Goal: Find specific page/section: Find specific page/section

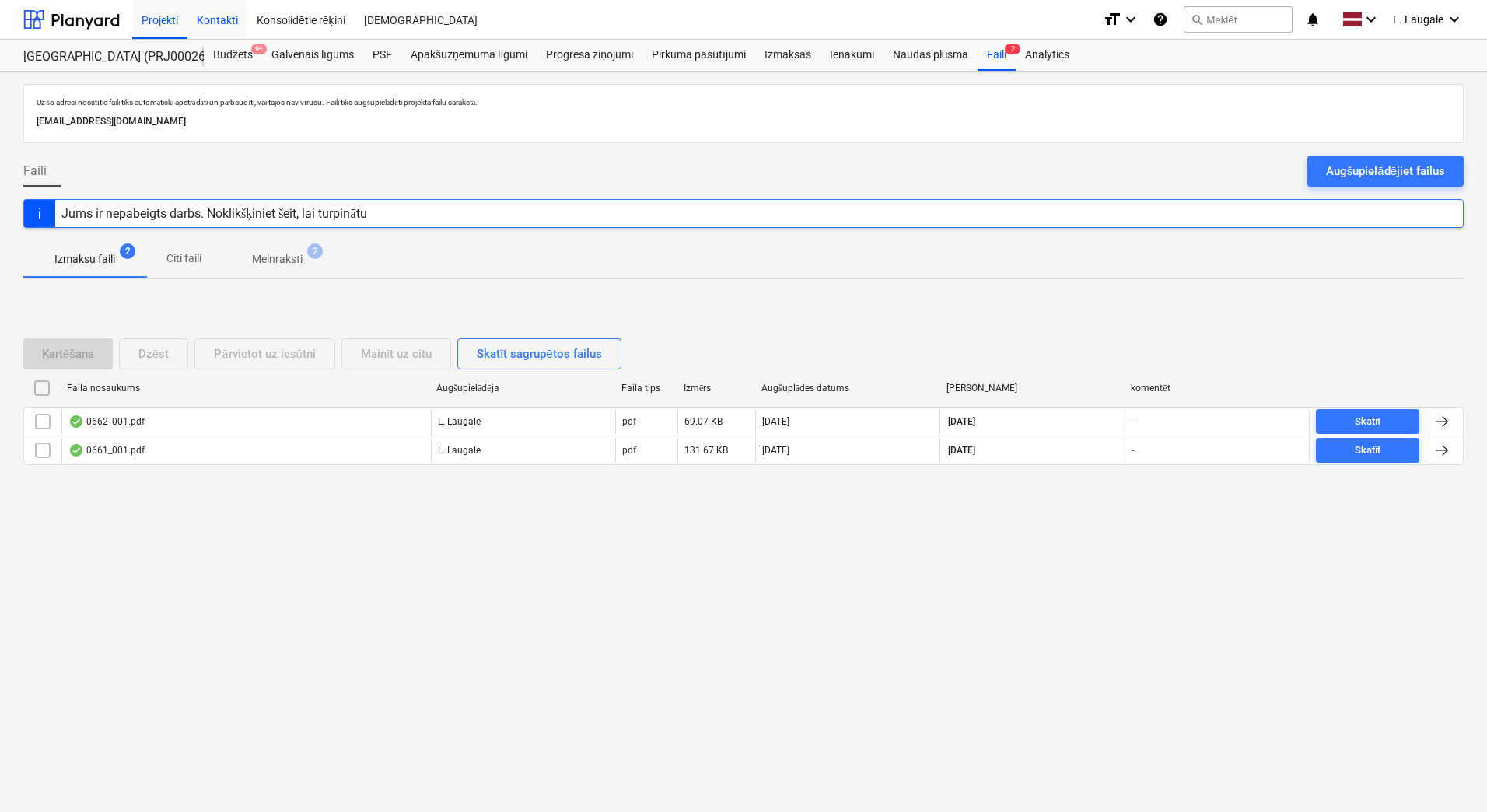
click at [211, 24] on div "Kontakti" at bounding box center [218, 18] width 60 height 39
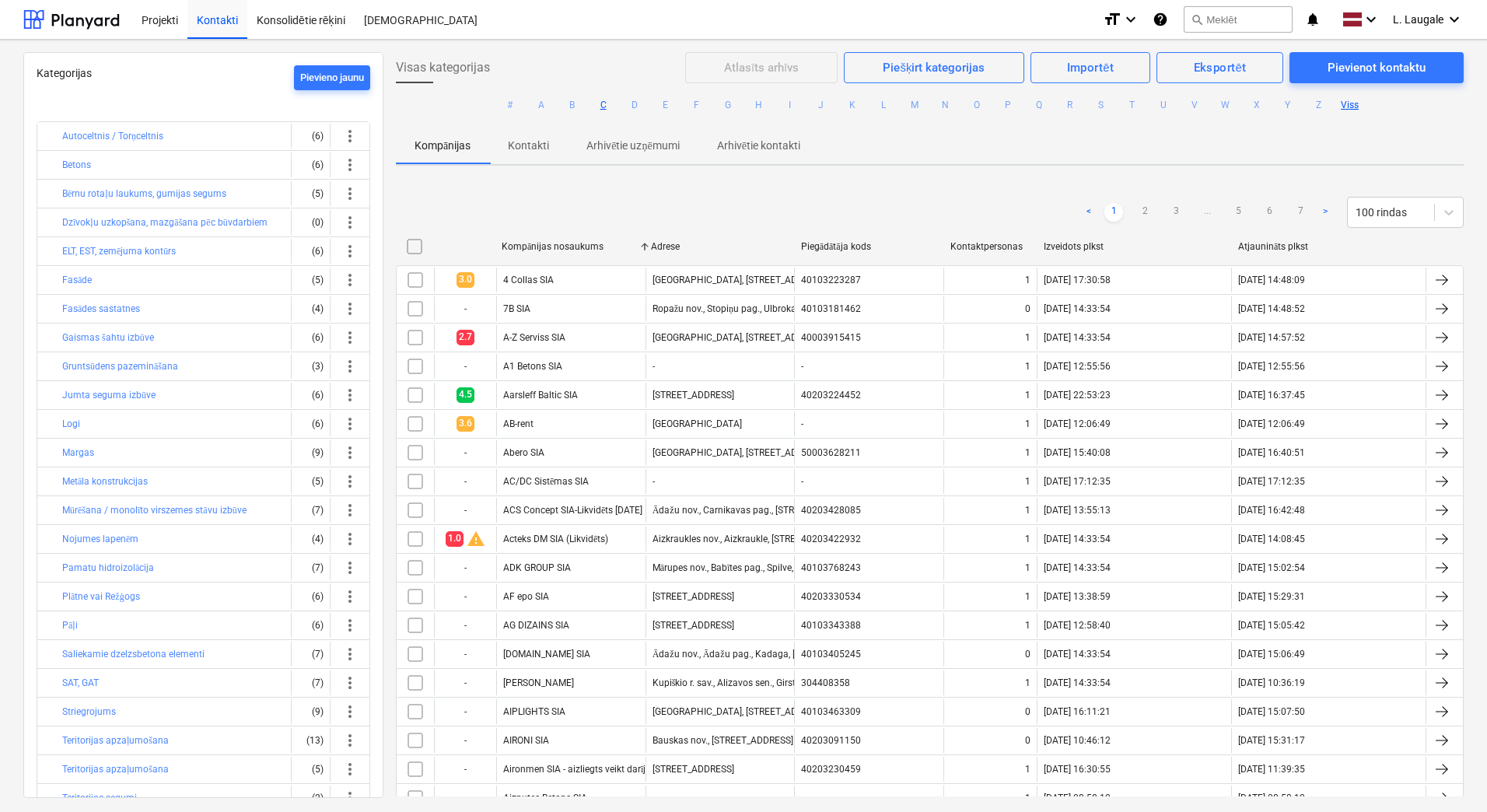
click at [594, 102] on button "C" at bounding box center [604, 105] width 18 height 18
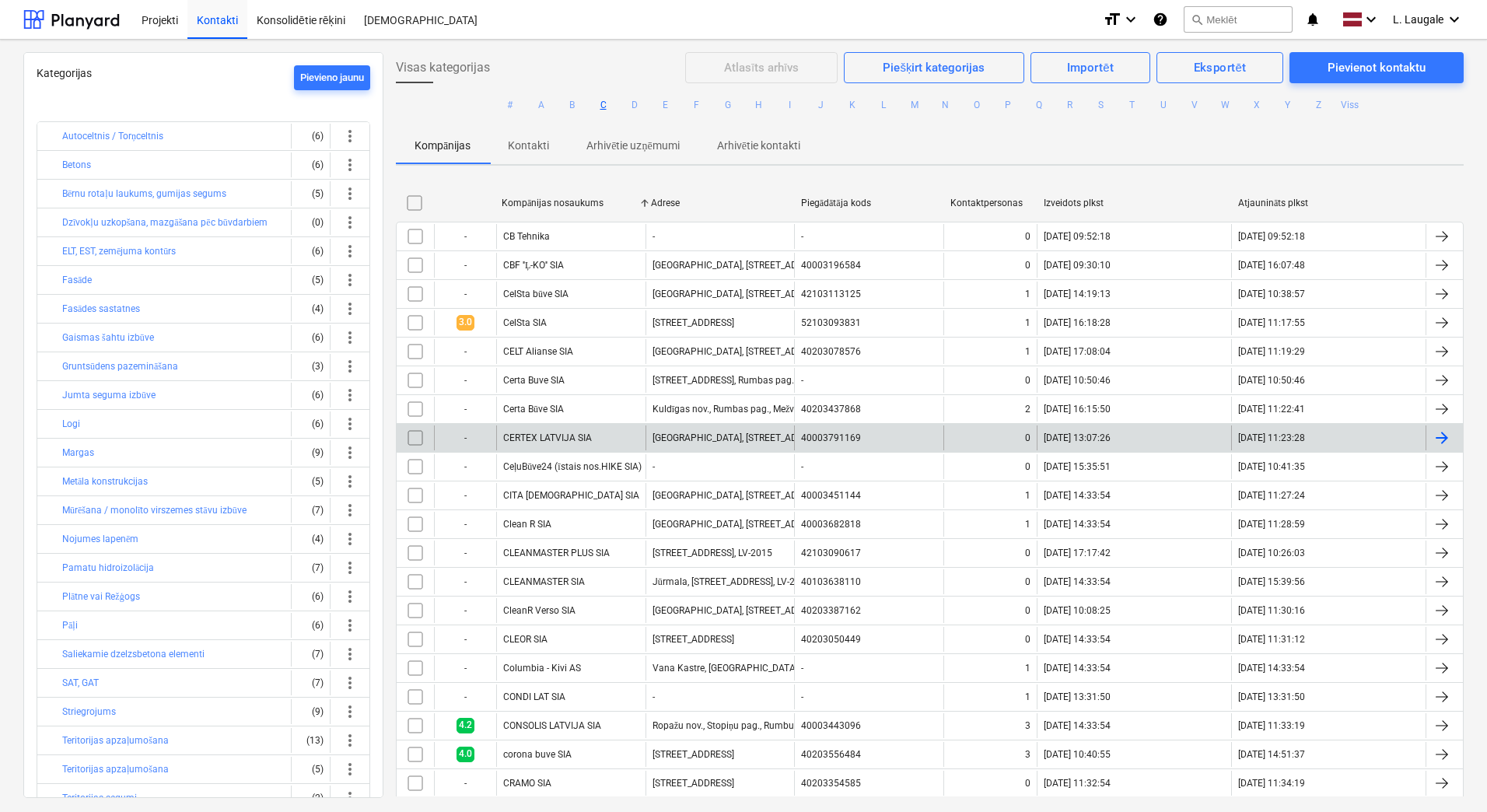
click at [620, 445] on div "CERTEX LATVIJA SIA" at bounding box center [571, 438] width 149 height 25
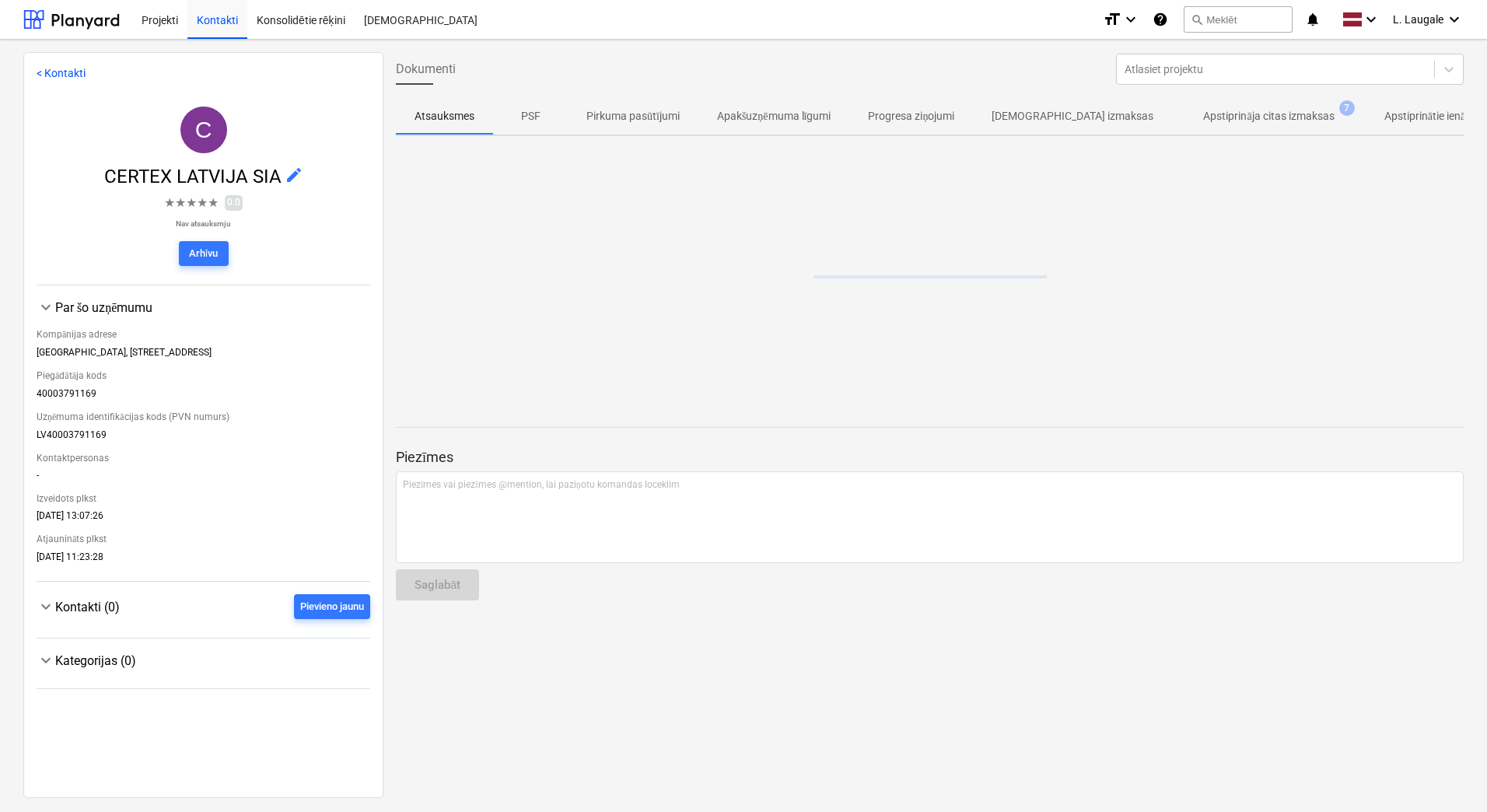
click at [1262, 110] on p "Apstiprināja citas izmaksas" at bounding box center [1268, 116] width 131 height 17
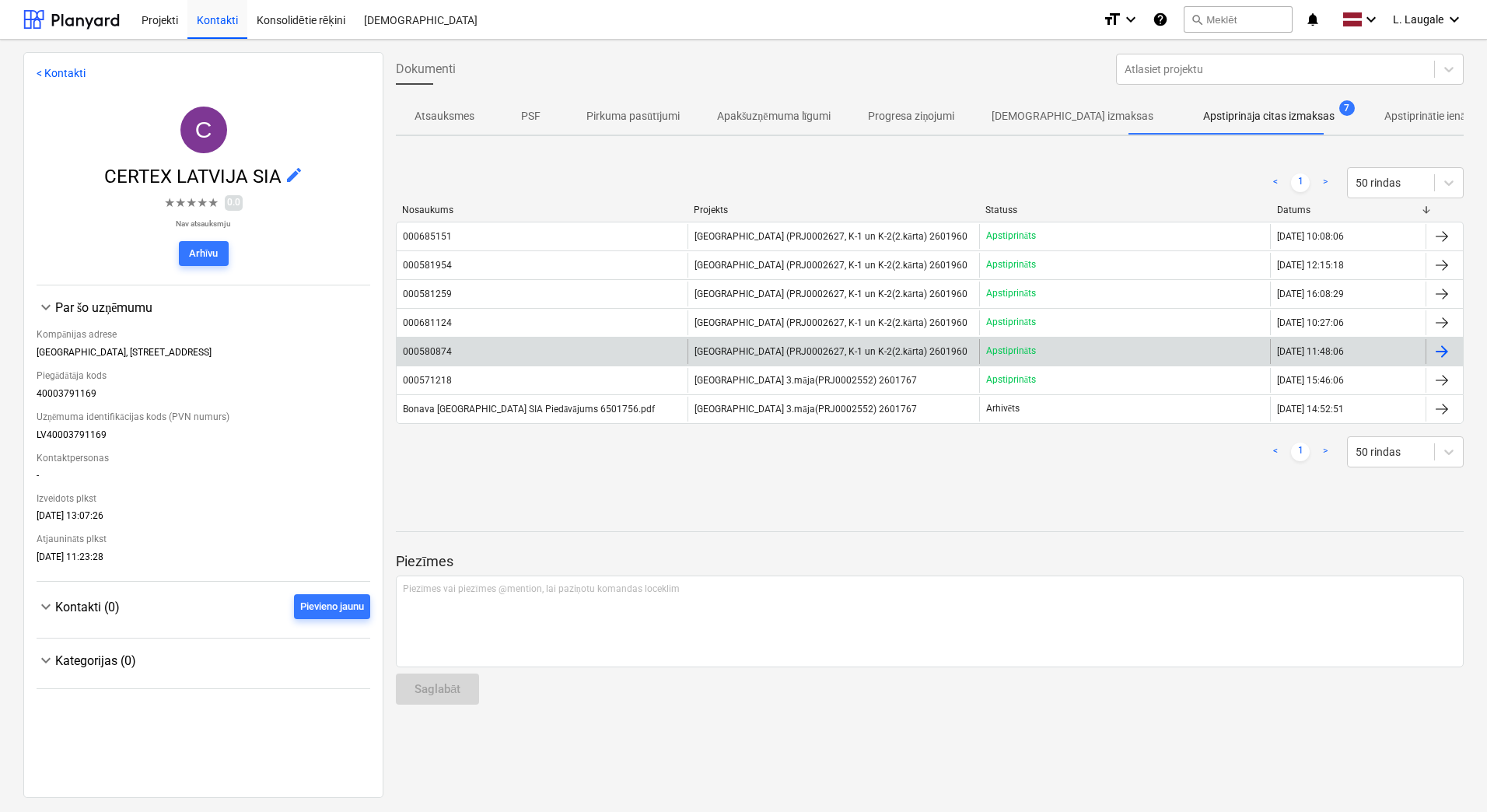
click at [521, 354] on div "000580874" at bounding box center [542, 352] width 291 height 25
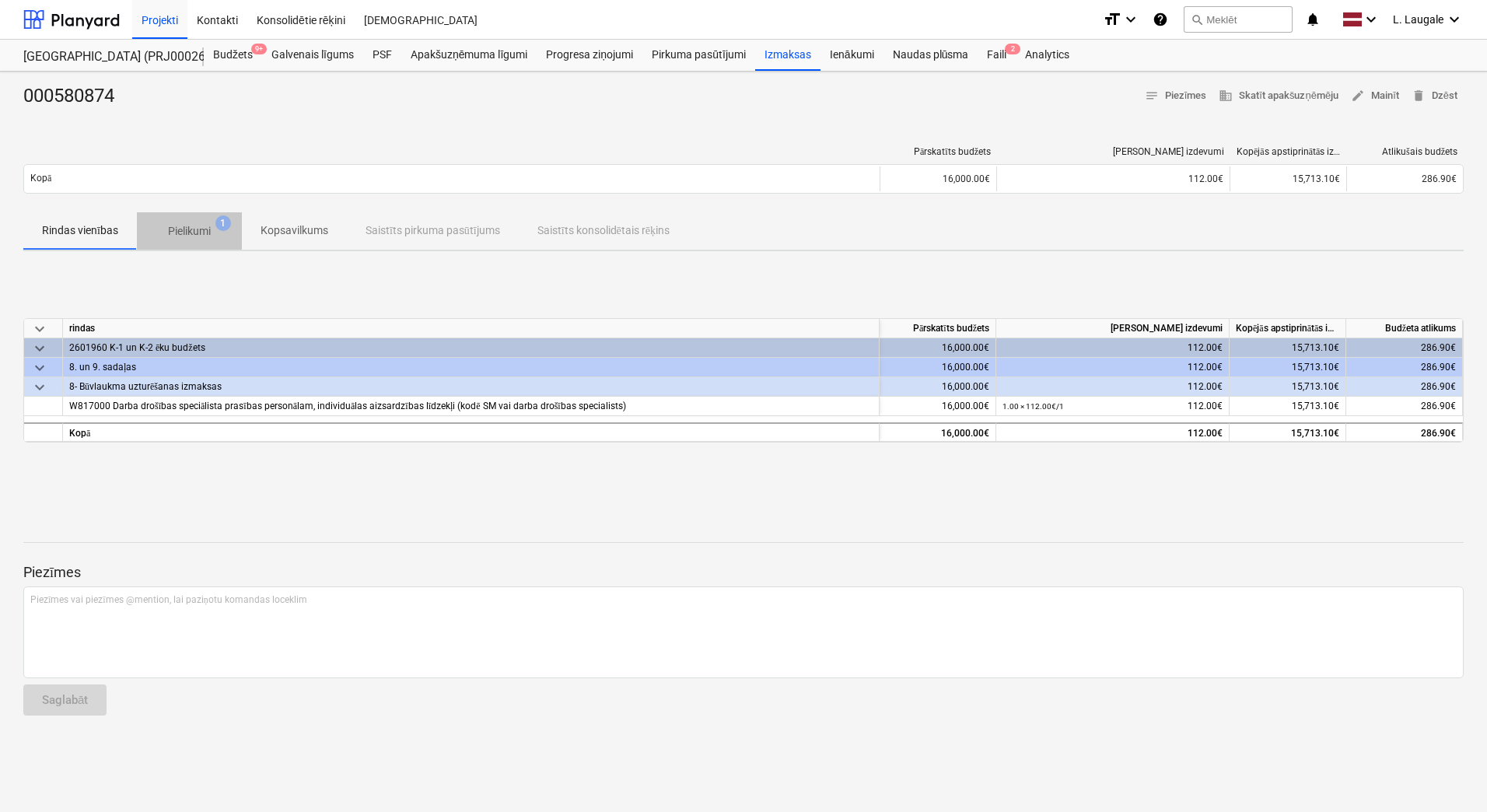
click at [192, 233] on p "Pielikumi" at bounding box center [189, 232] width 43 height 17
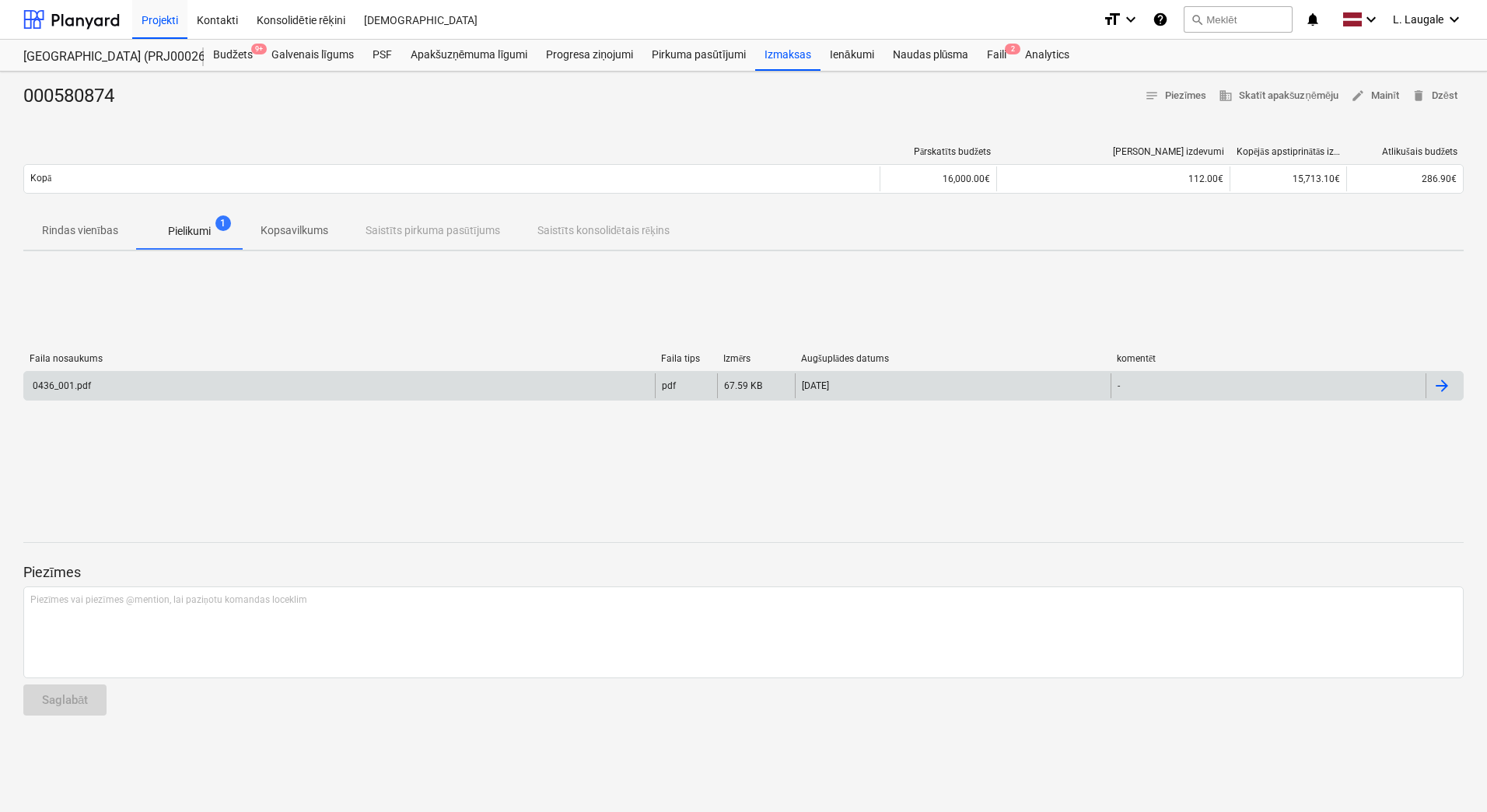
click at [249, 386] on div "0436_001.pdf" at bounding box center [340, 386] width 631 height 25
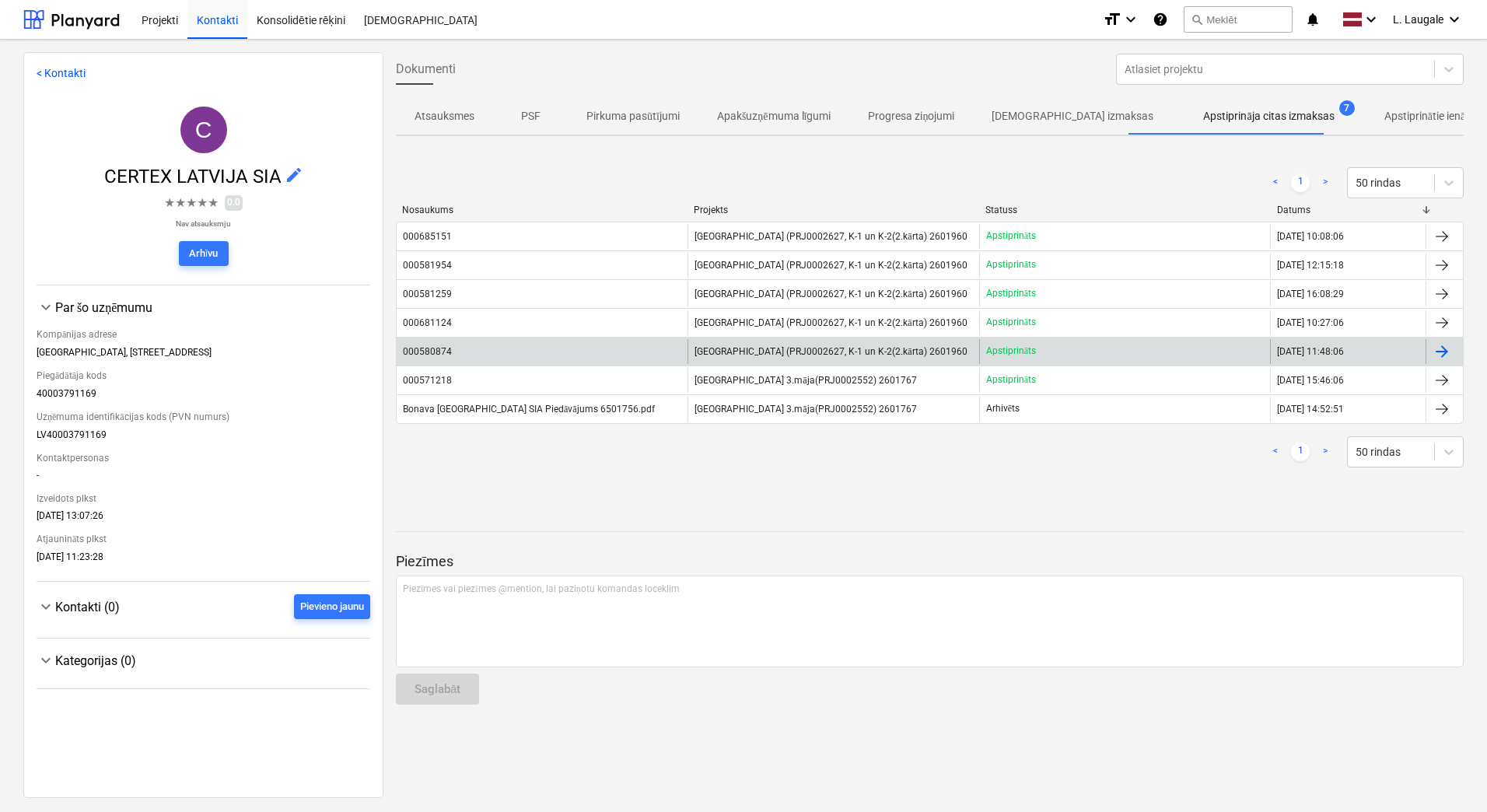
click at [517, 352] on div "000580874" at bounding box center [542, 352] width 291 height 25
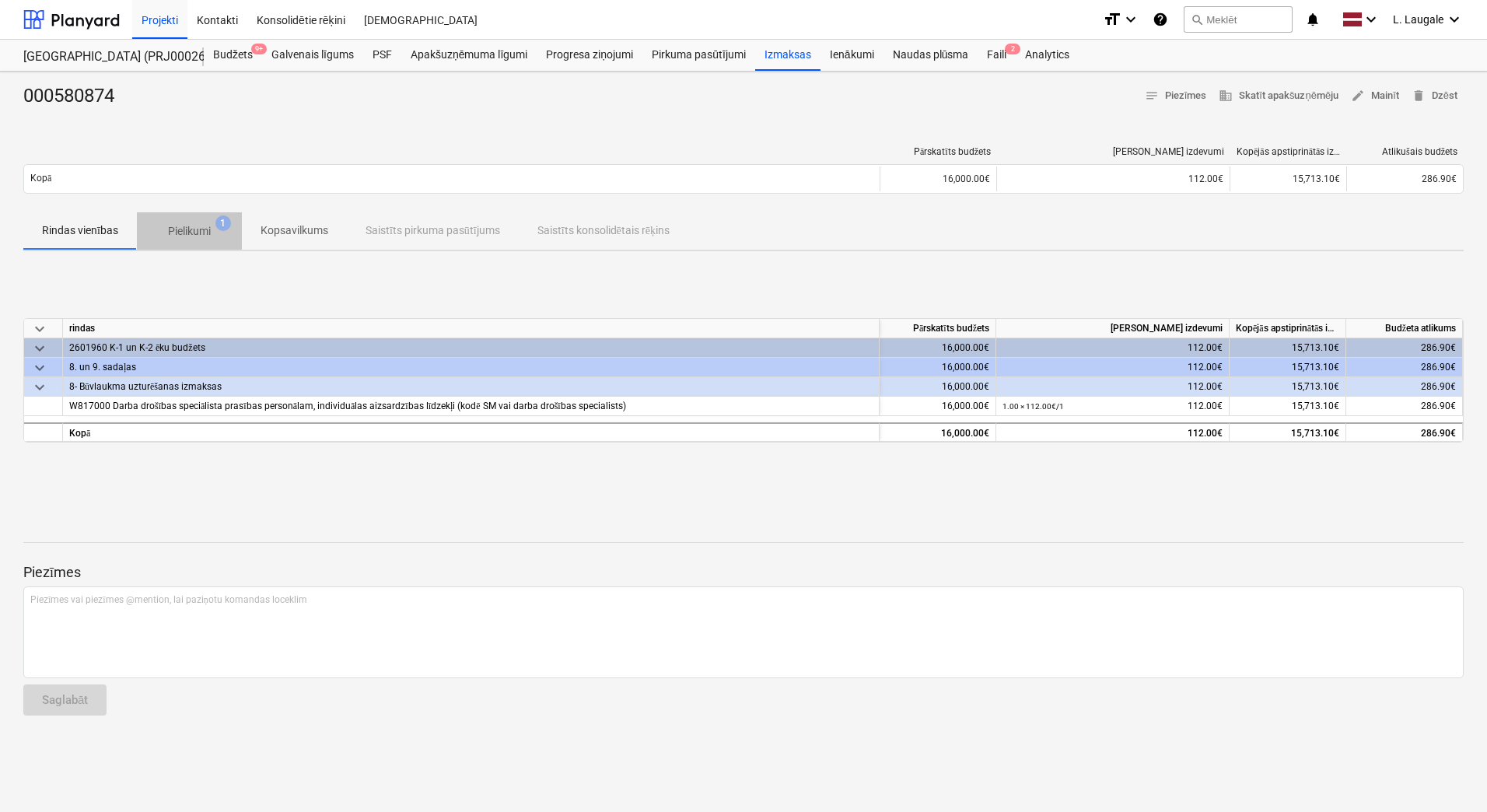
click at [199, 236] on p "Pielikumi" at bounding box center [189, 232] width 43 height 17
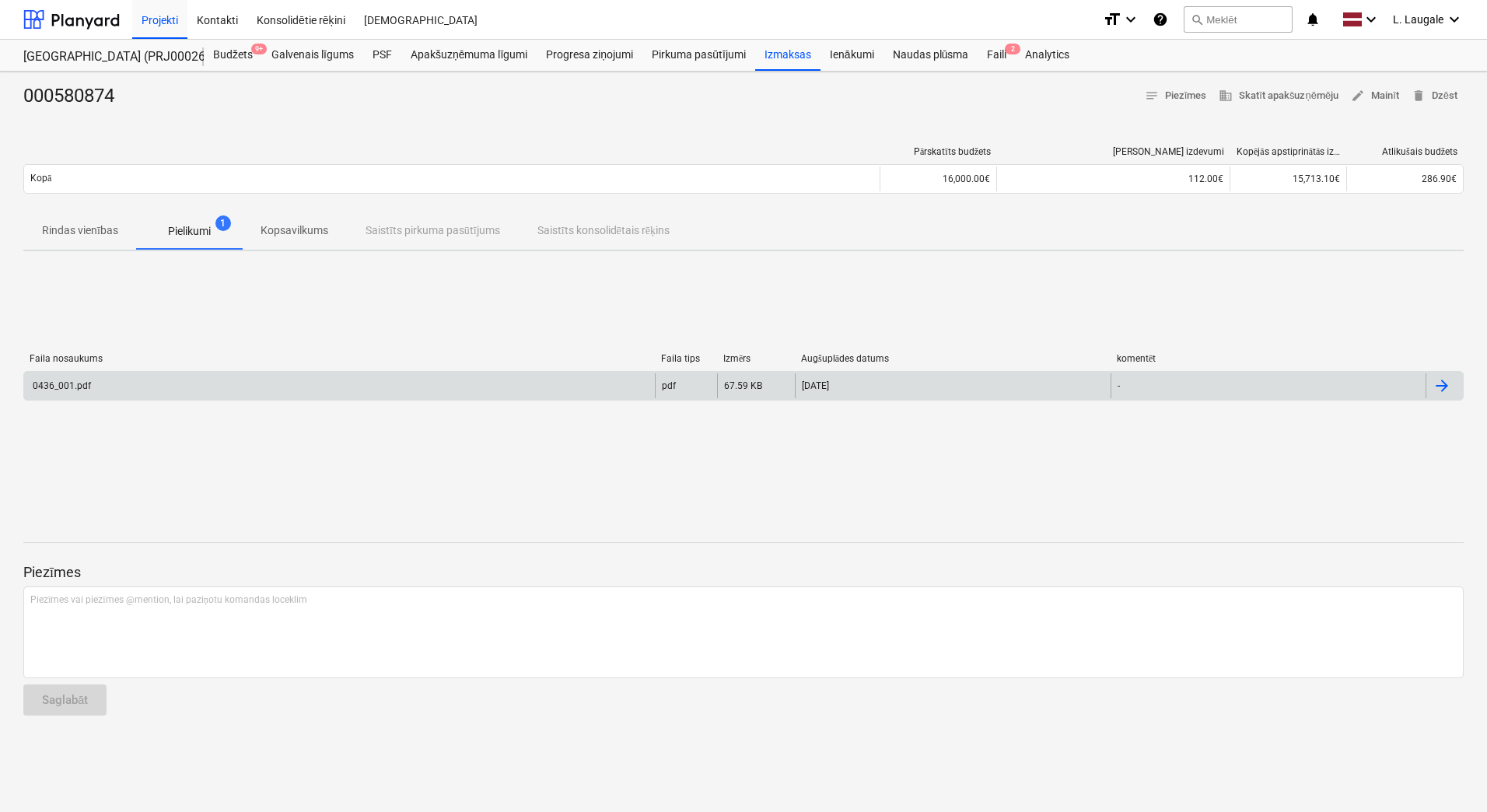
click at [222, 383] on div "0436_001.pdf" at bounding box center [340, 386] width 631 height 25
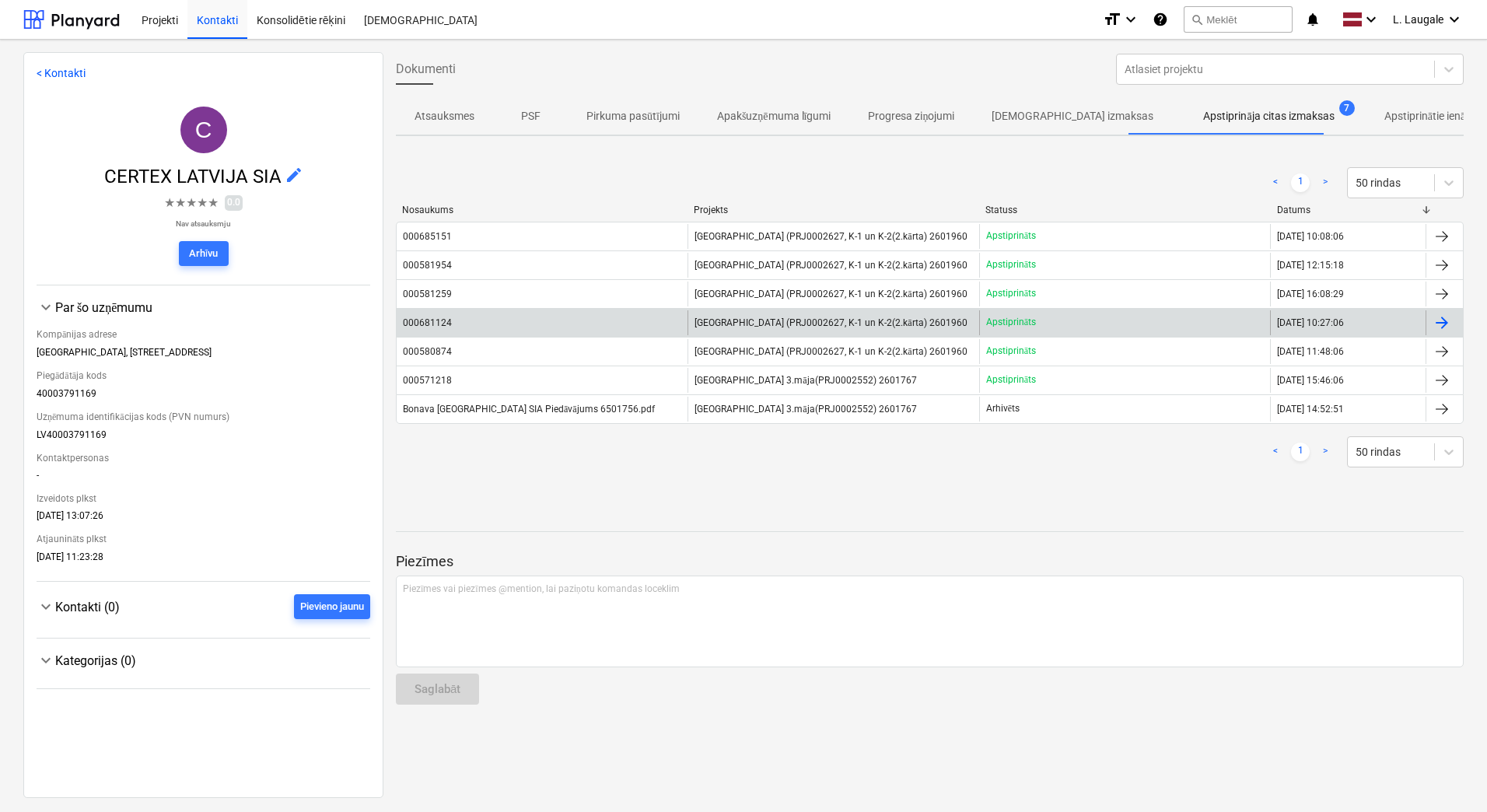
click at [510, 316] on div "000681124" at bounding box center [542, 323] width 291 height 25
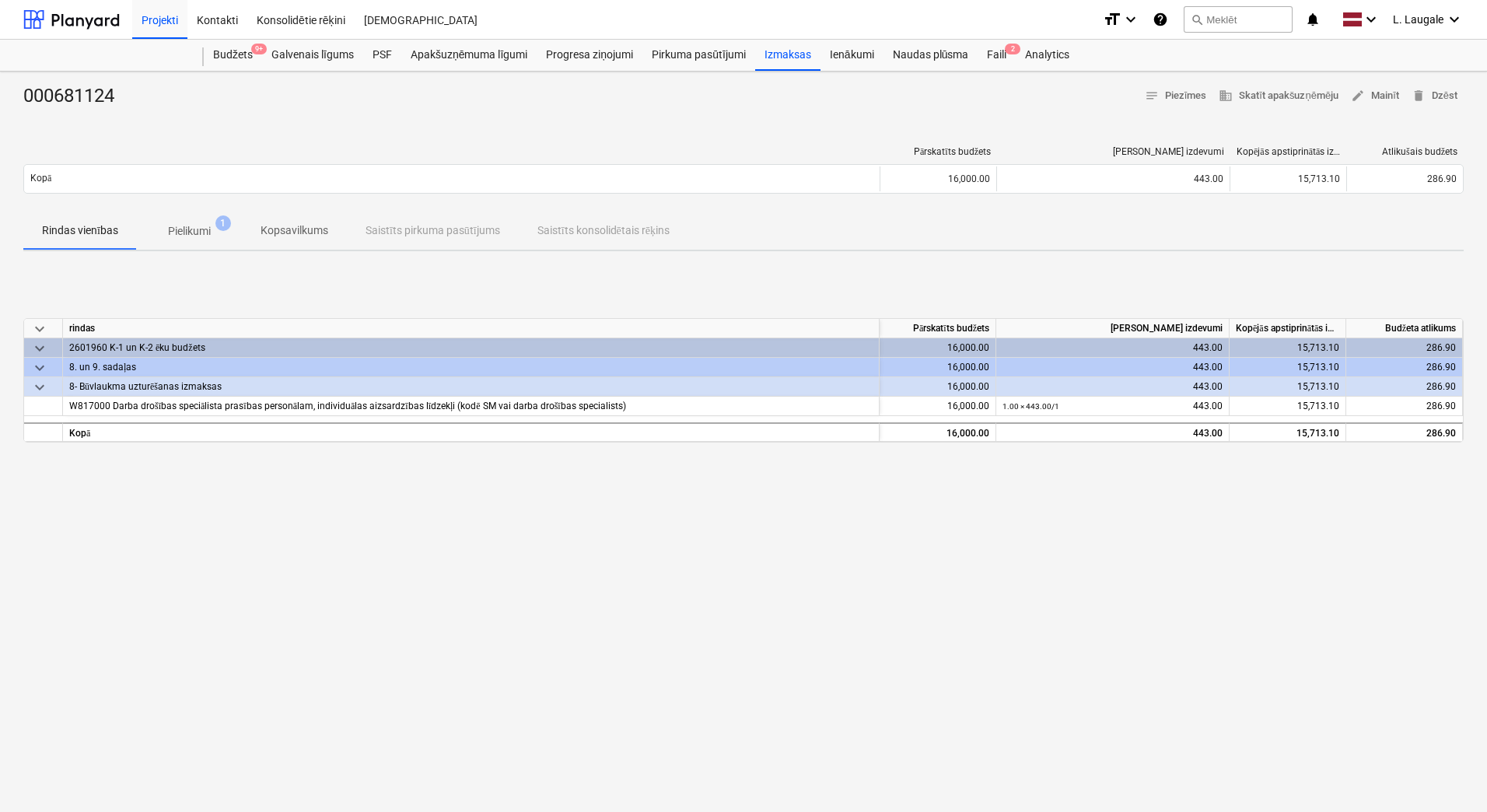
click at [208, 234] on p "Pielikumi" at bounding box center [189, 232] width 43 height 17
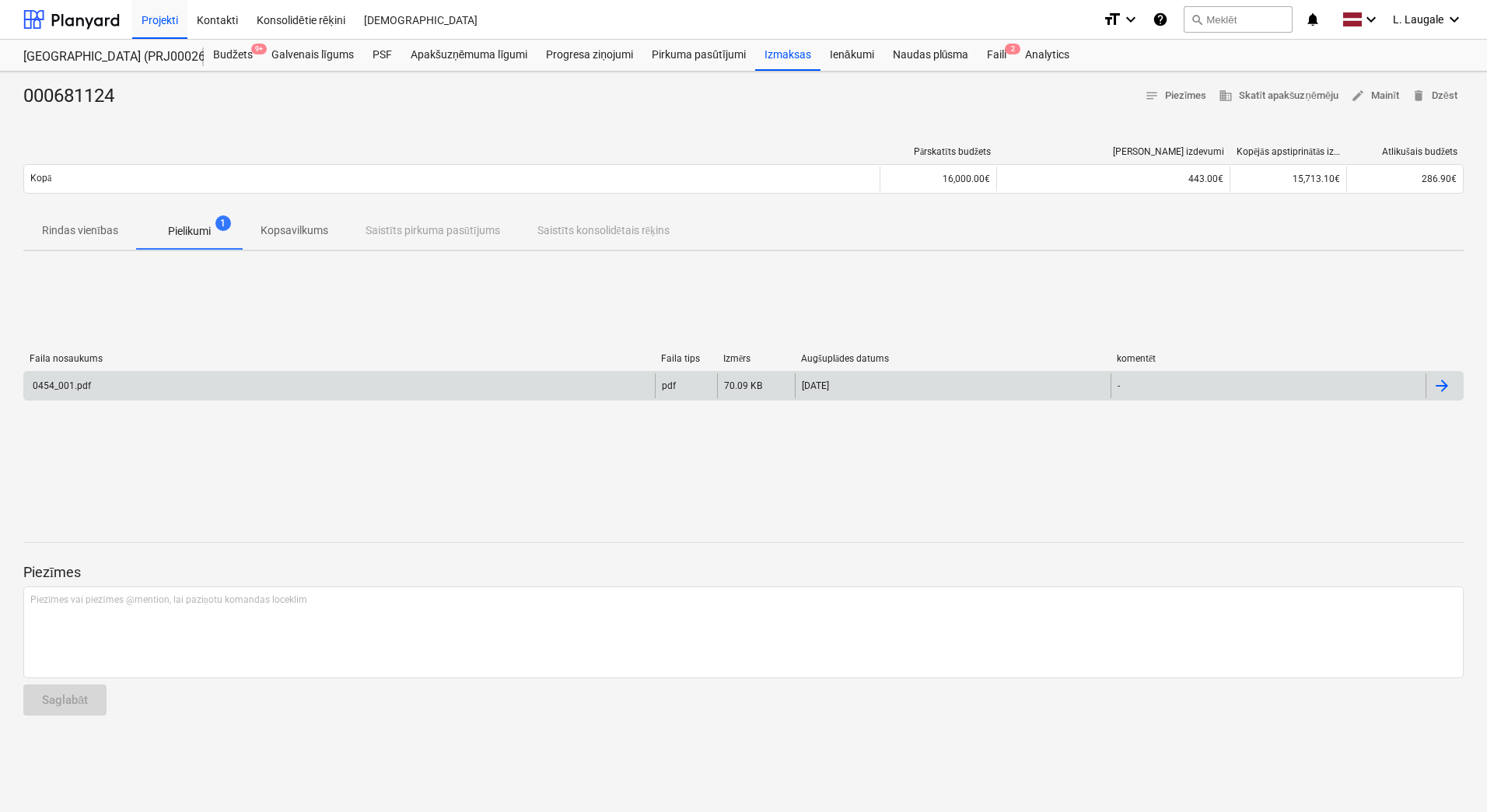
click at [193, 381] on div "0454_001.pdf" at bounding box center [340, 386] width 631 height 25
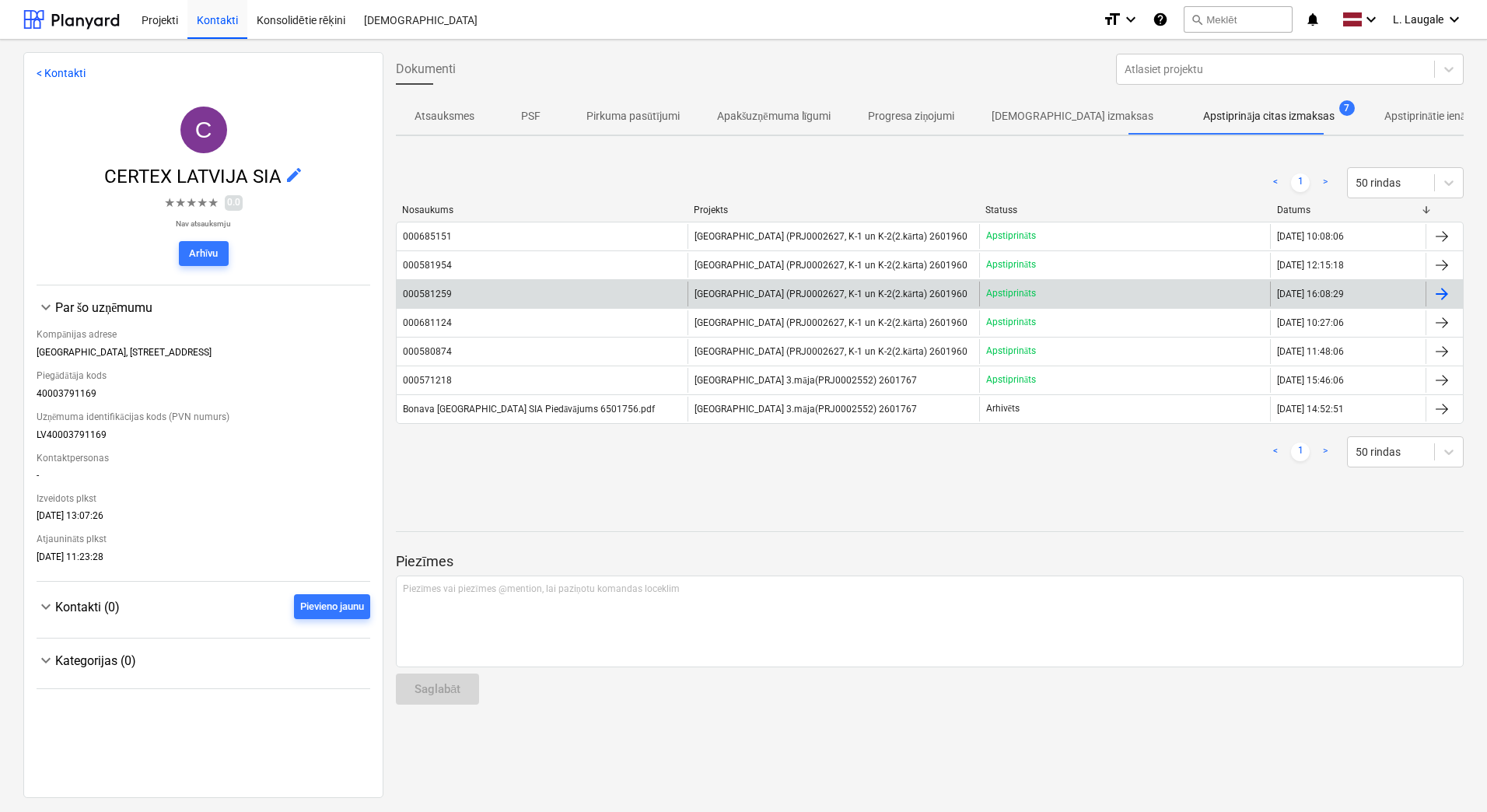
click at [495, 285] on div "000581259" at bounding box center [542, 294] width 291 height 25
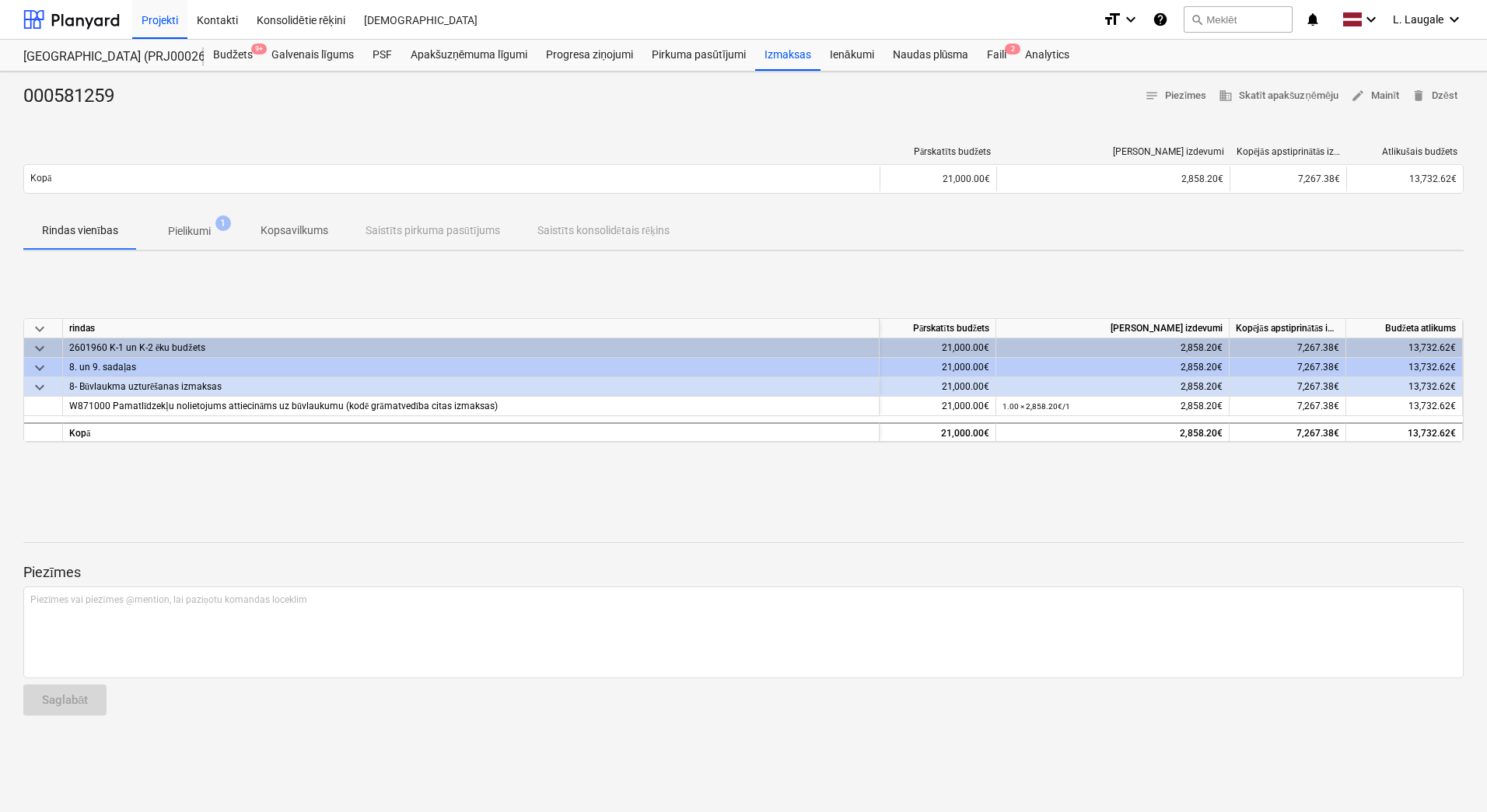
click at [191, 225] on p "Pielikumi" at bounding box center [189, 232] width 43 height 17
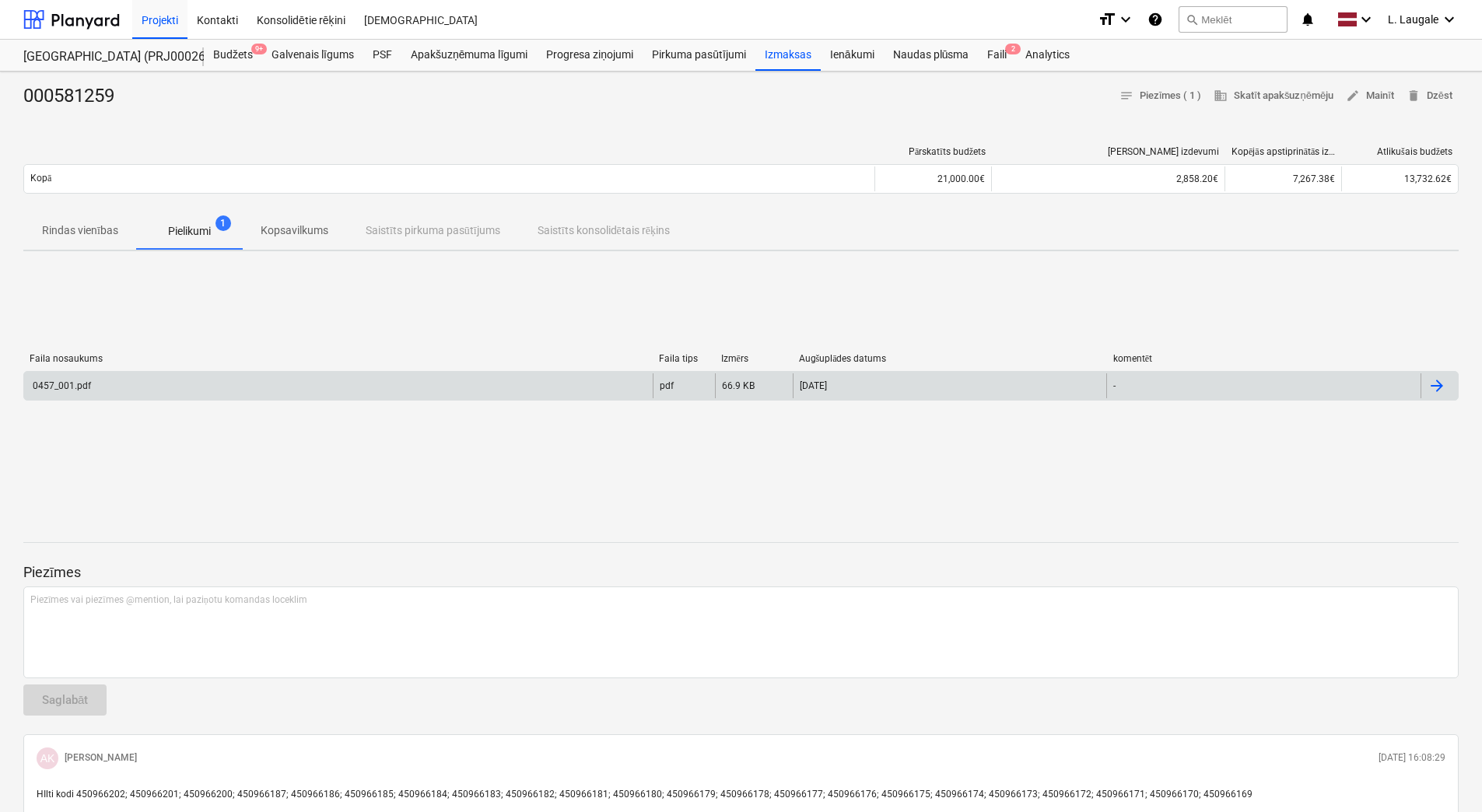
click at [241, 379] on div "0457_001.pdf" at bounding box center [338, 386] width 629 height 25
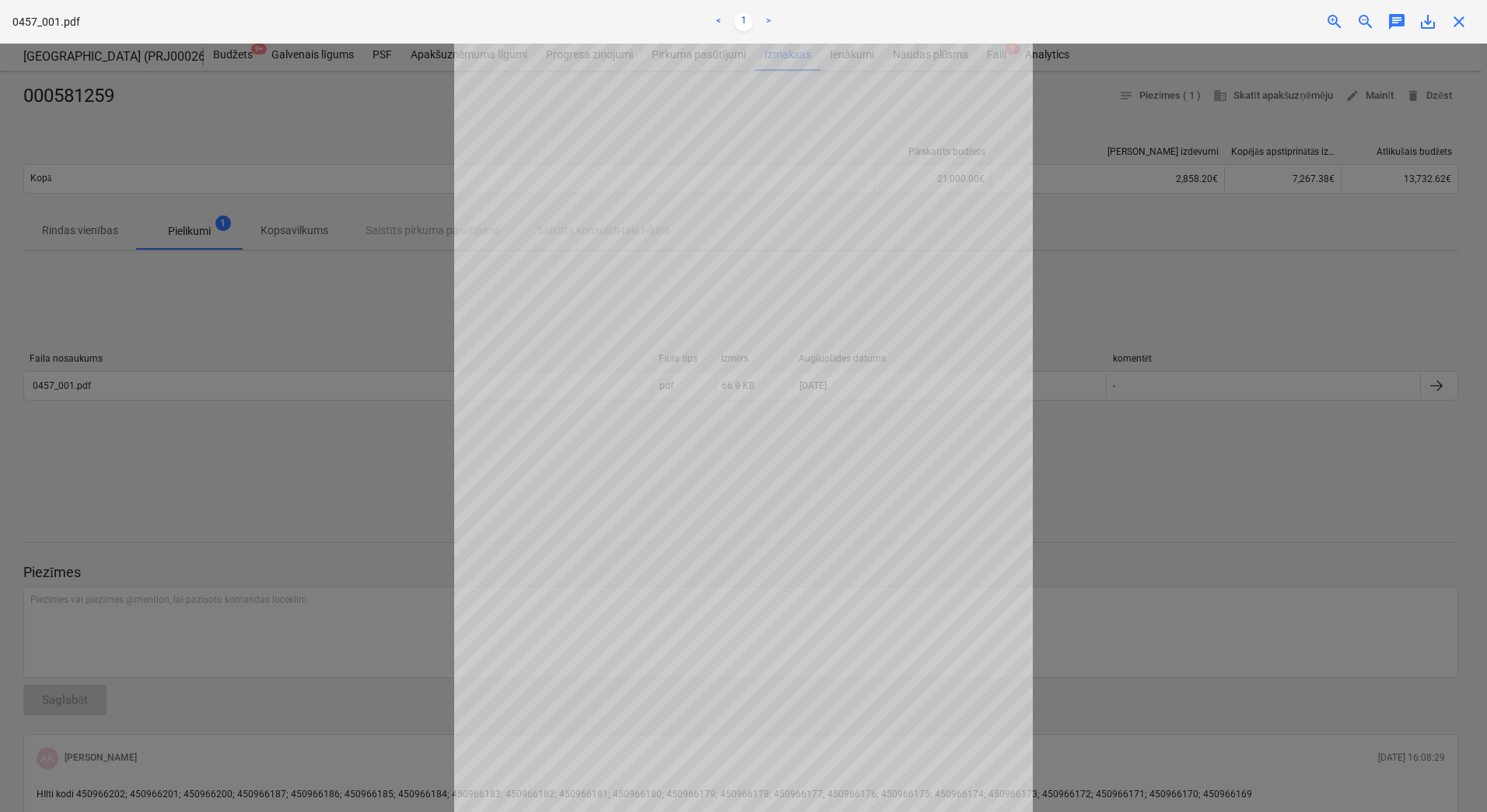
click at [1461, 23] on span "close" at bounding box center [1459, 22] width 18 height 18
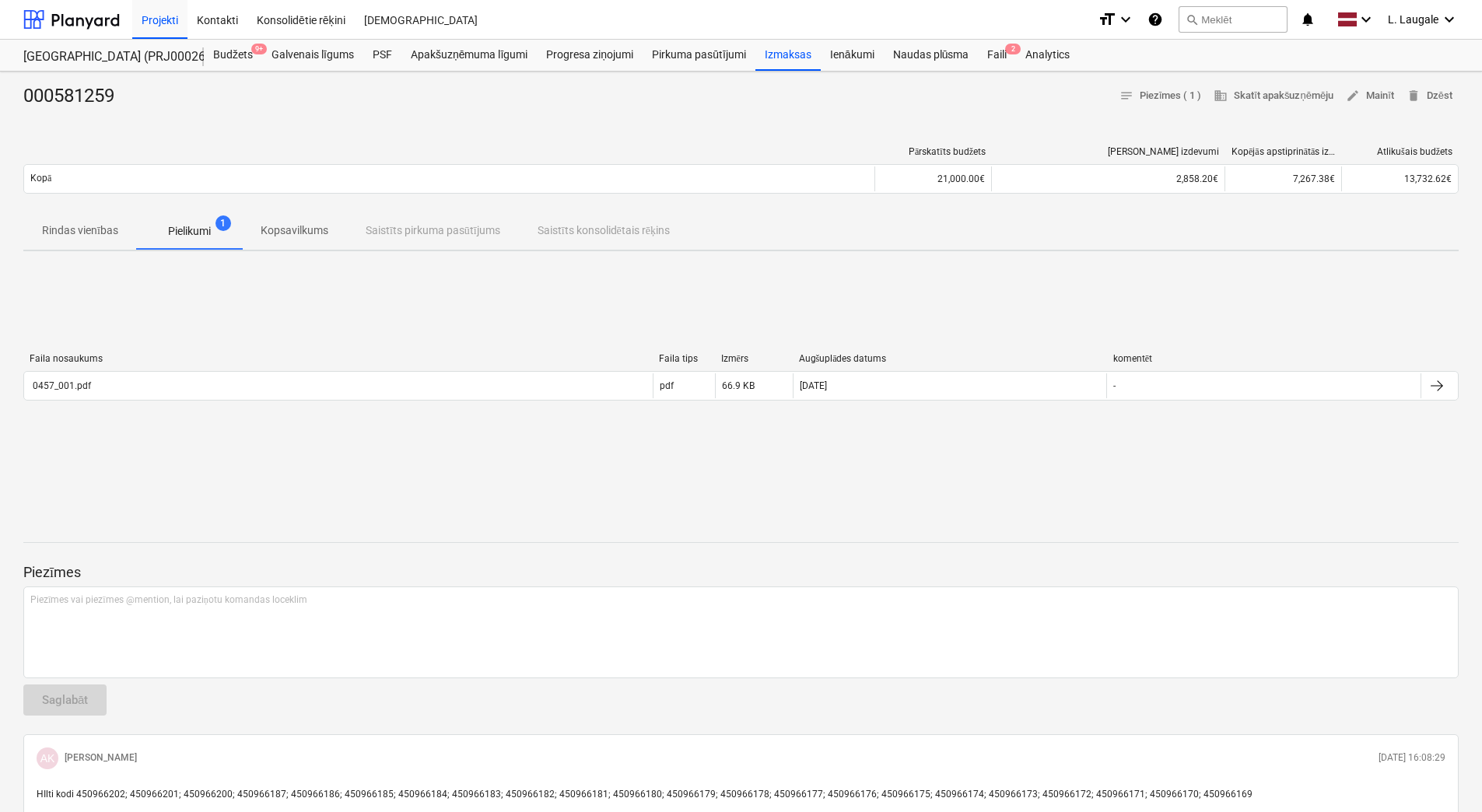
scroll to position [85, 0]
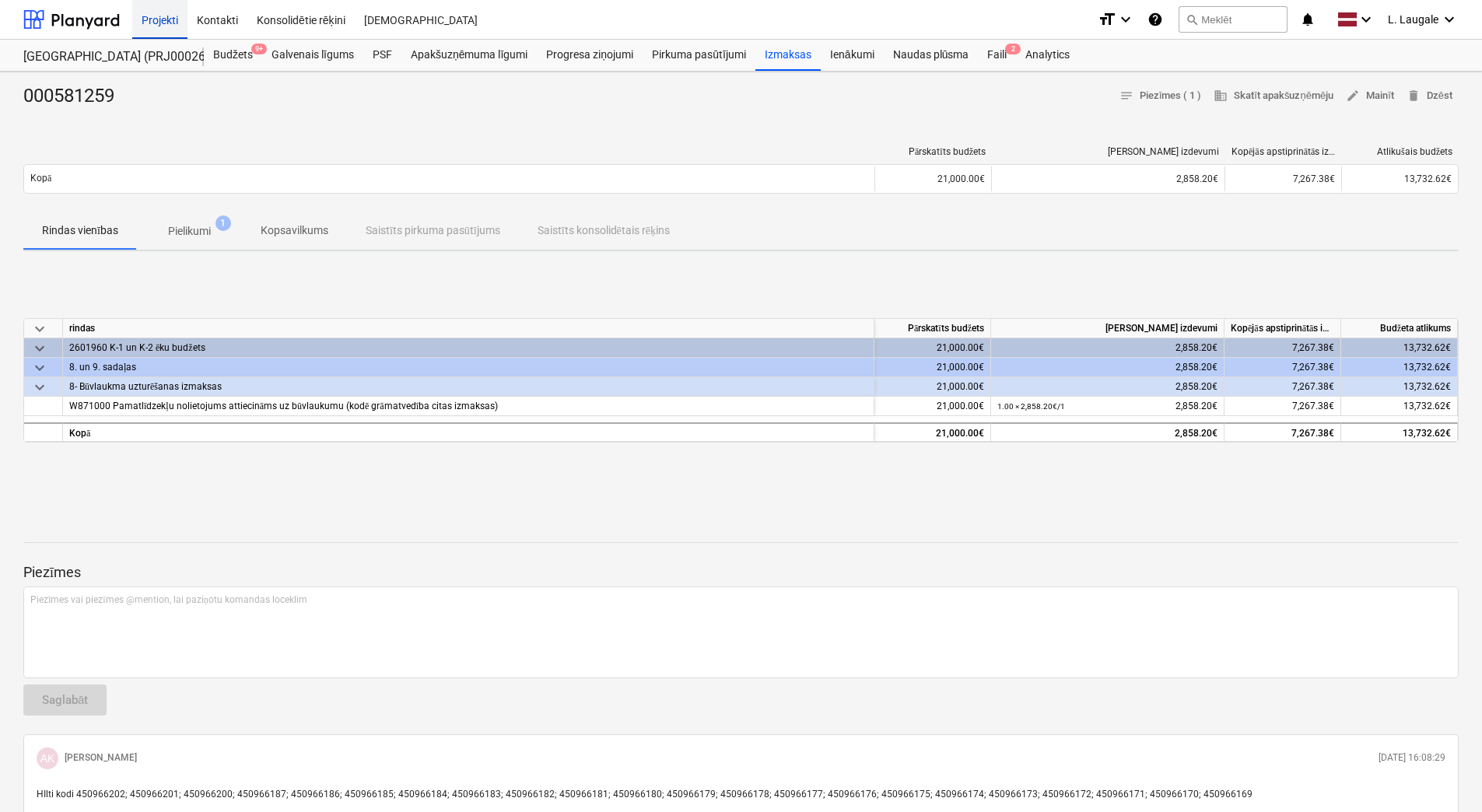
click at [159, 17] on div "Projekti" at bounding box center [160, 18] width 55 height 39
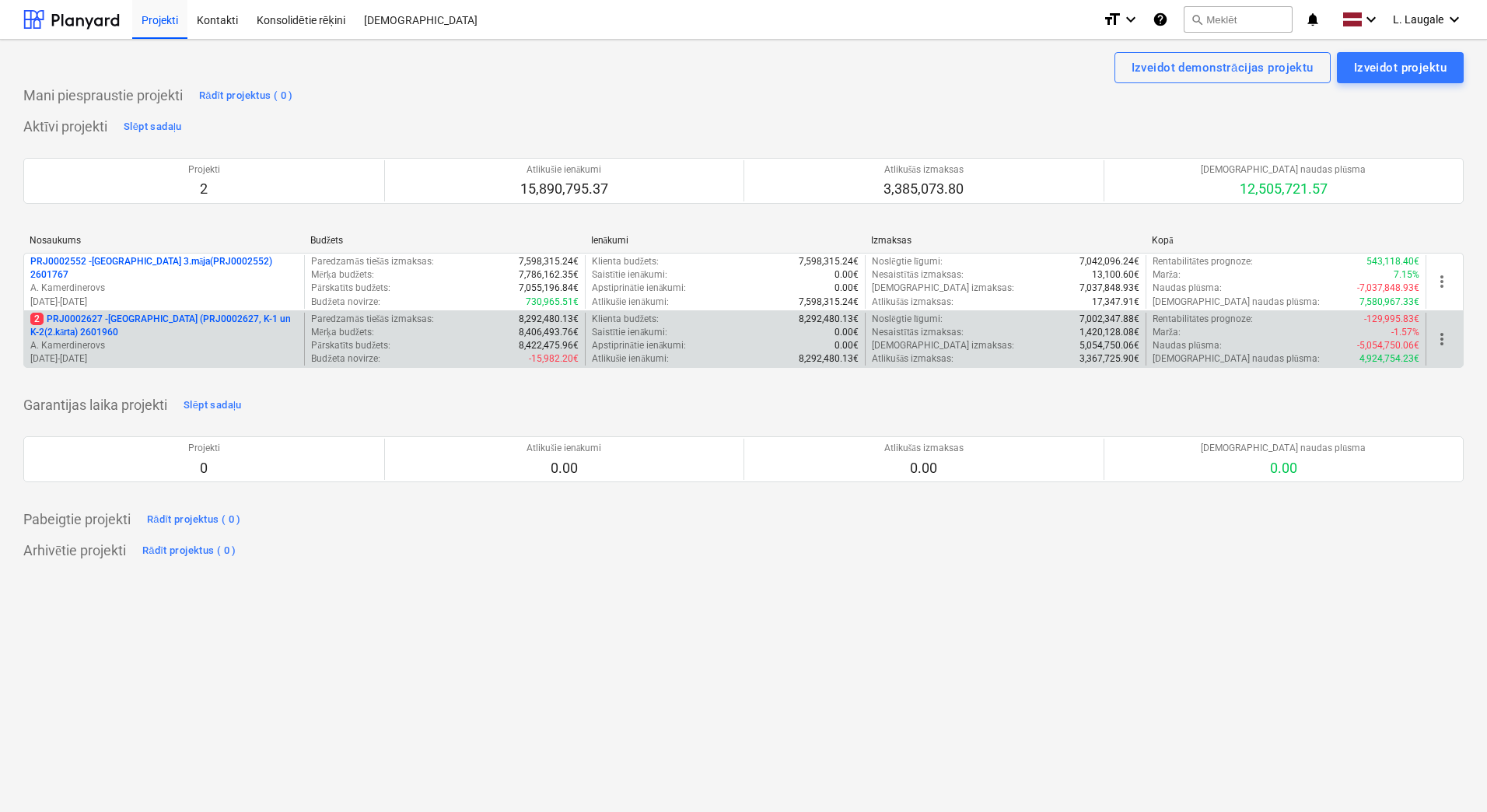
click at [228, 339] on p "A. Kamerdinerovs" at bounding box center [164, 346] width 268 height 13
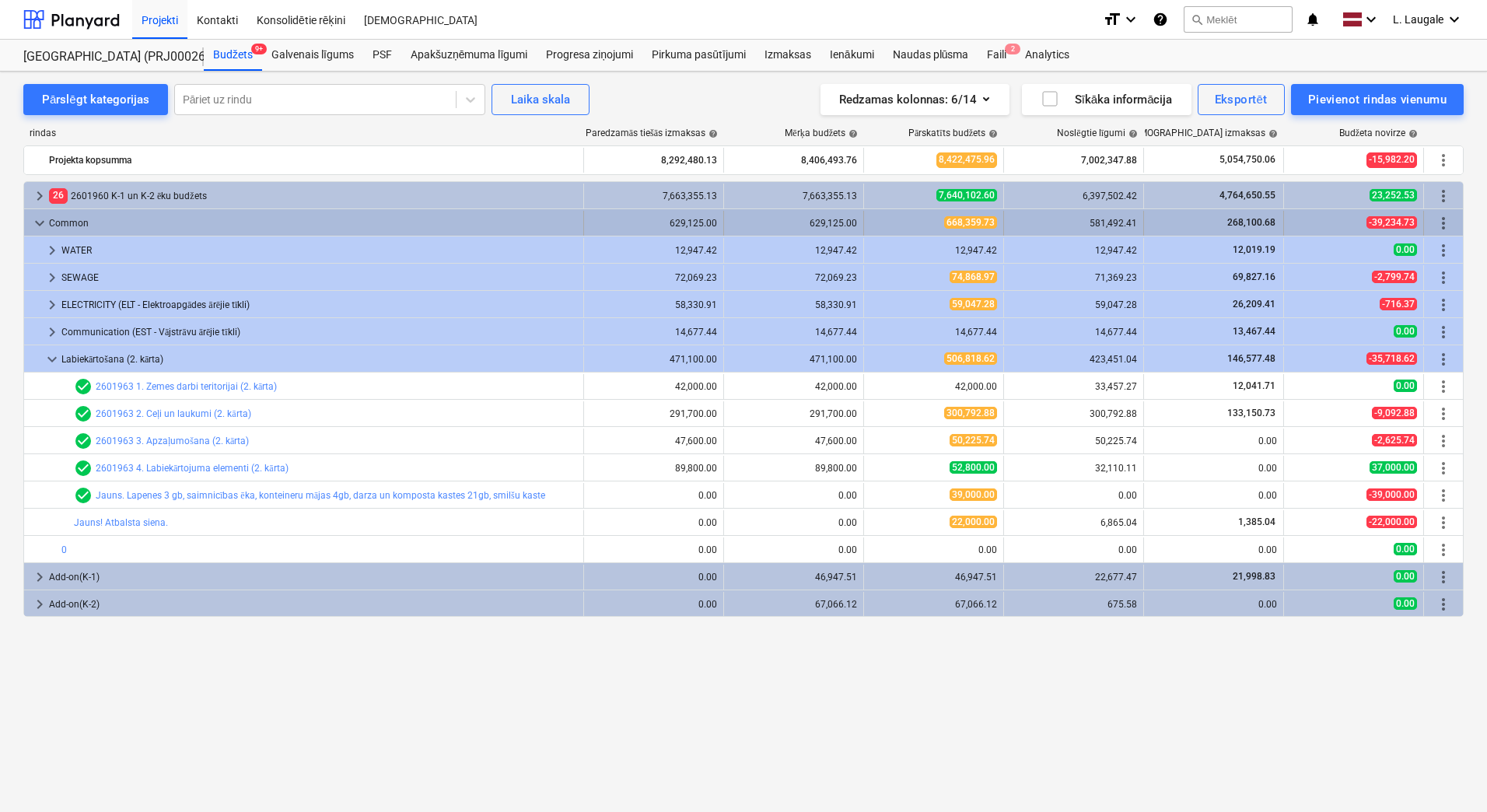
click at [37, 219] on span "keyboard_arrow_down" at bounding box center [39, 224] width 18 height 18
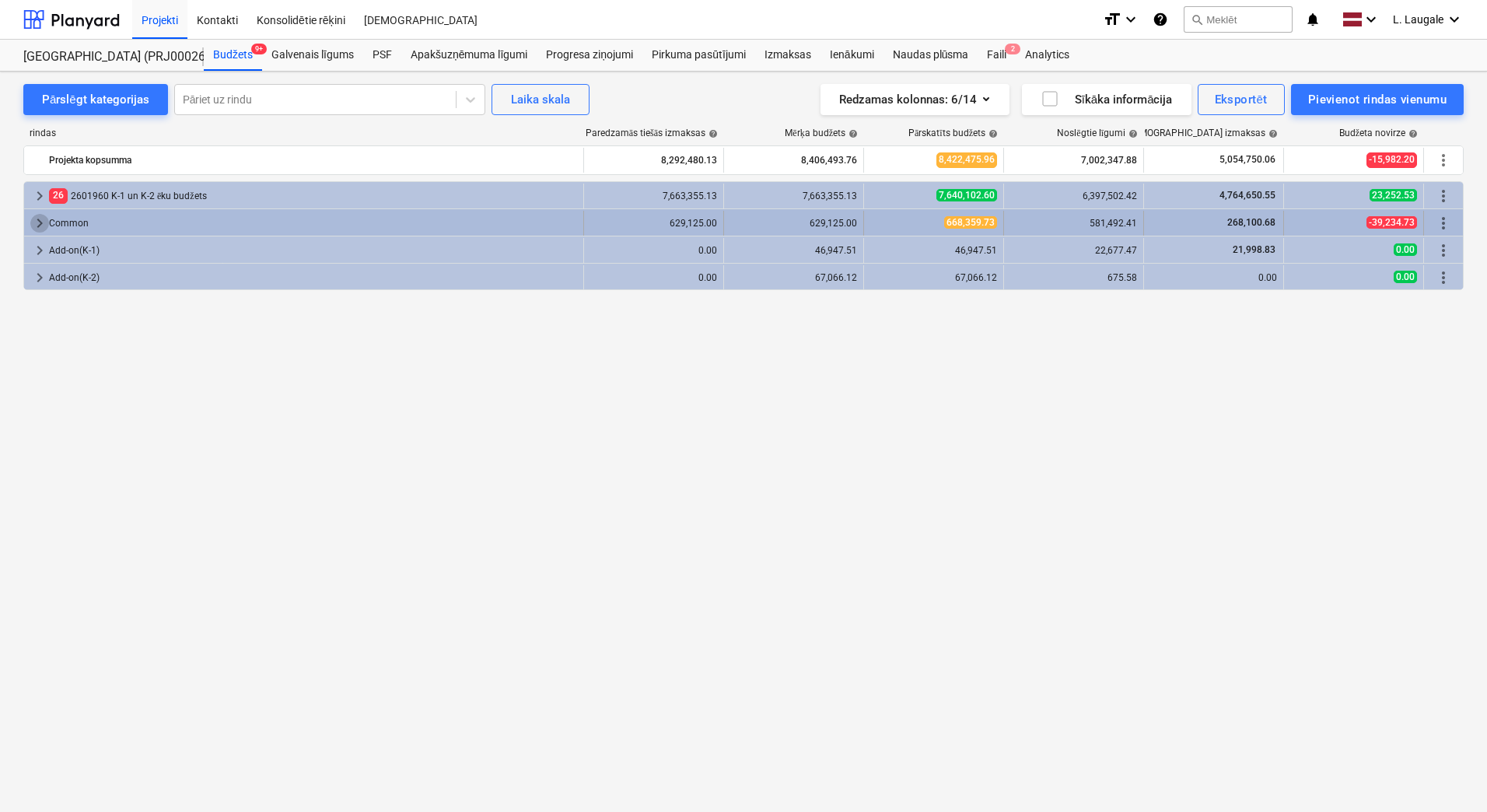
click at [36, 214] on span "keyboard_arrow_right" at bounding box center [39, 224] width 18 height 18
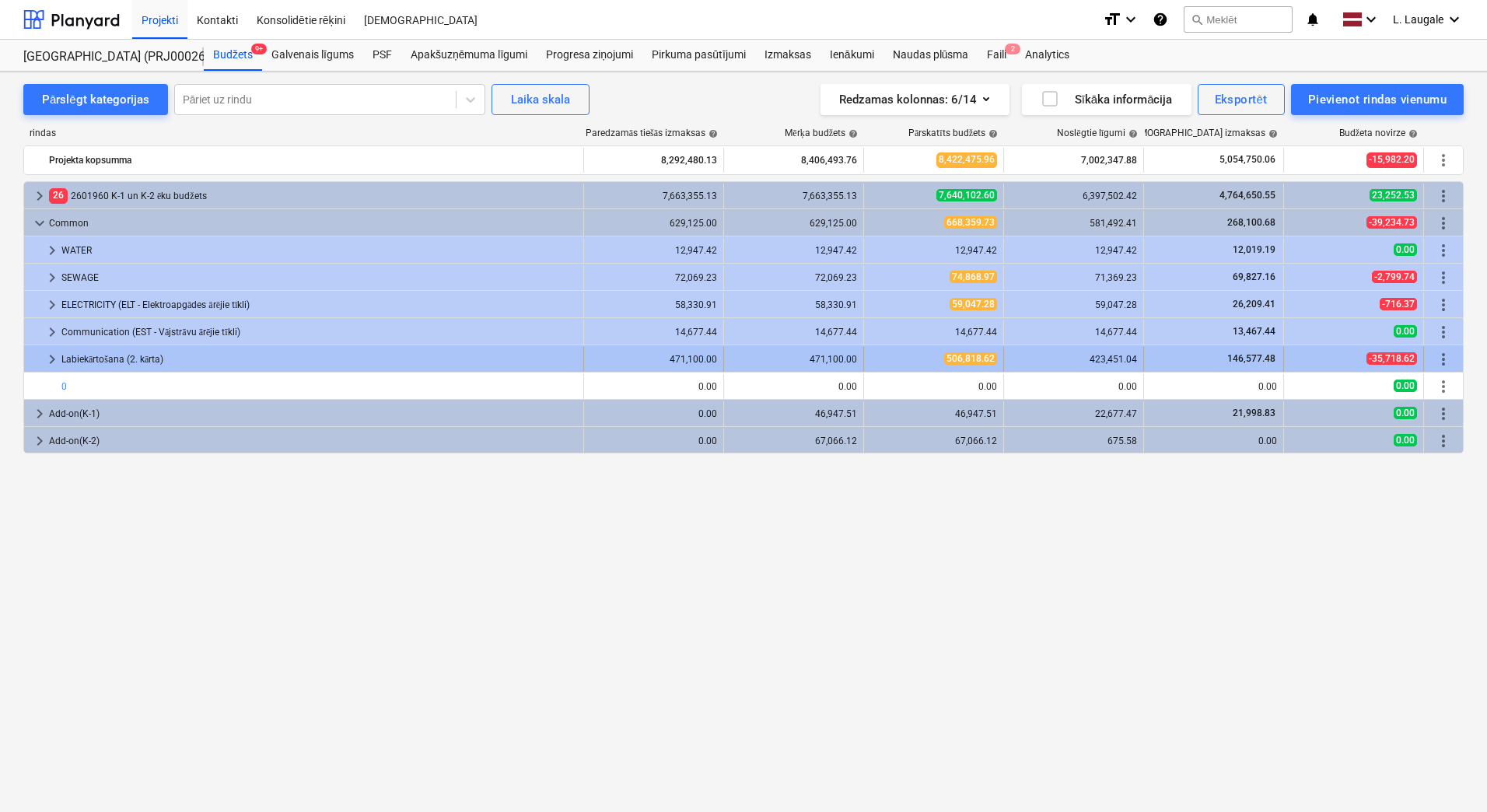
click at [55, 359] on span "keyboard_arrow_right" at bounding box center [52, 359] width 18 height 18
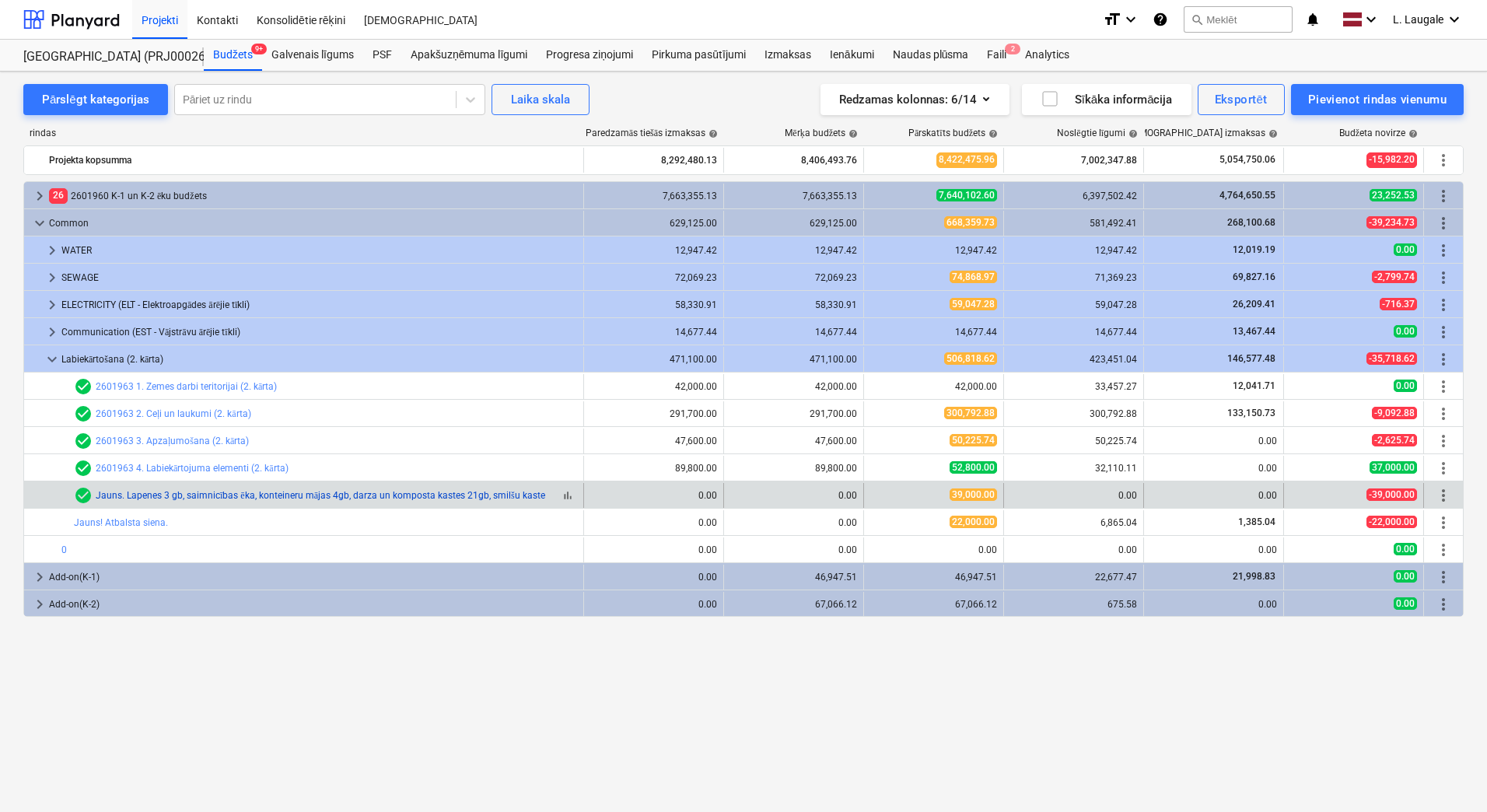
click at [117, 491] on link "Jauns. Lapenes 3 gb, saimnicības ēka, konteineru mājas 4gb, darza un komposta k…" at bounding box center [320, 495] width 450 height 11
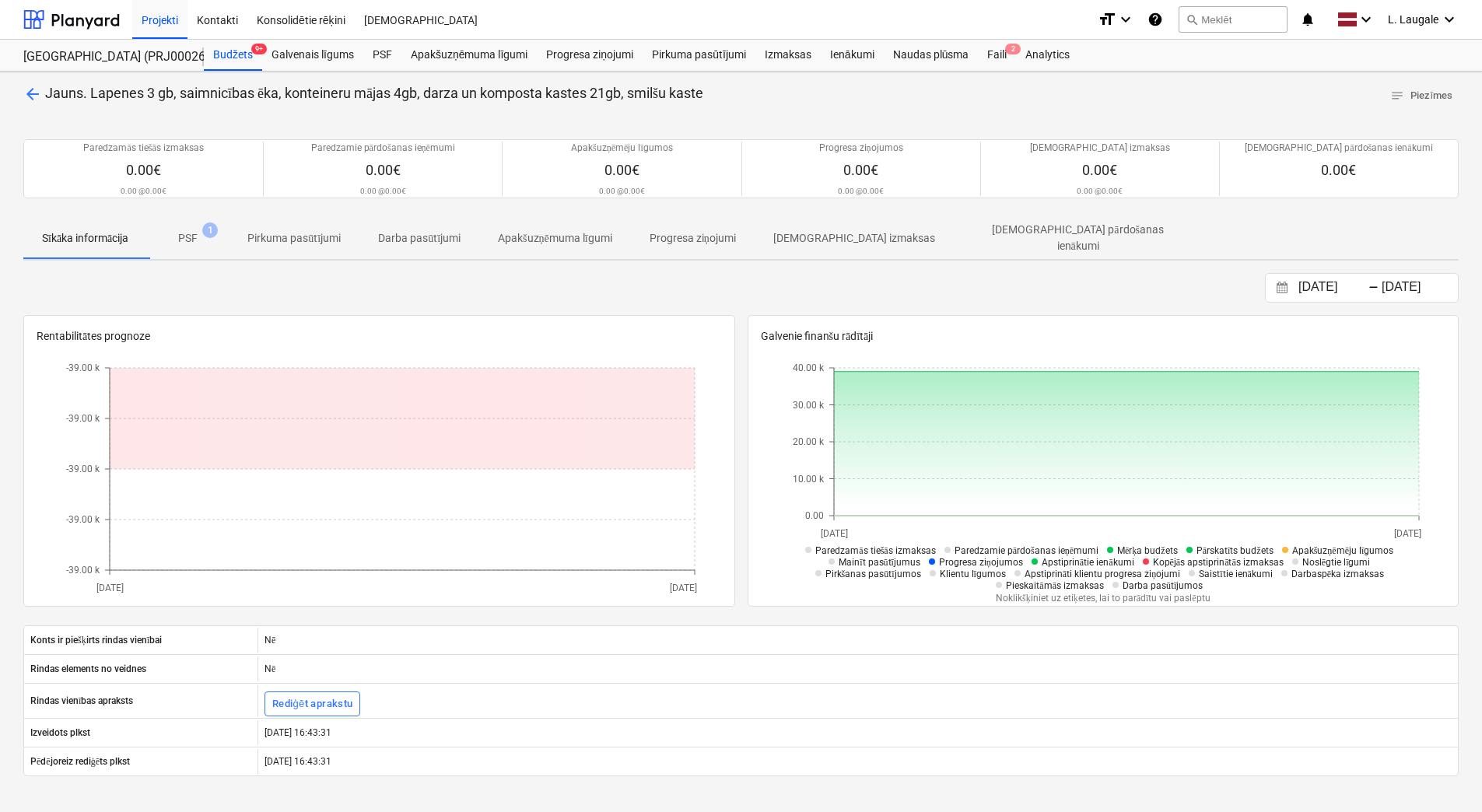
click at [202, 241] on span "PSF 1" at bounding box center [188, 239] width 44 height 17
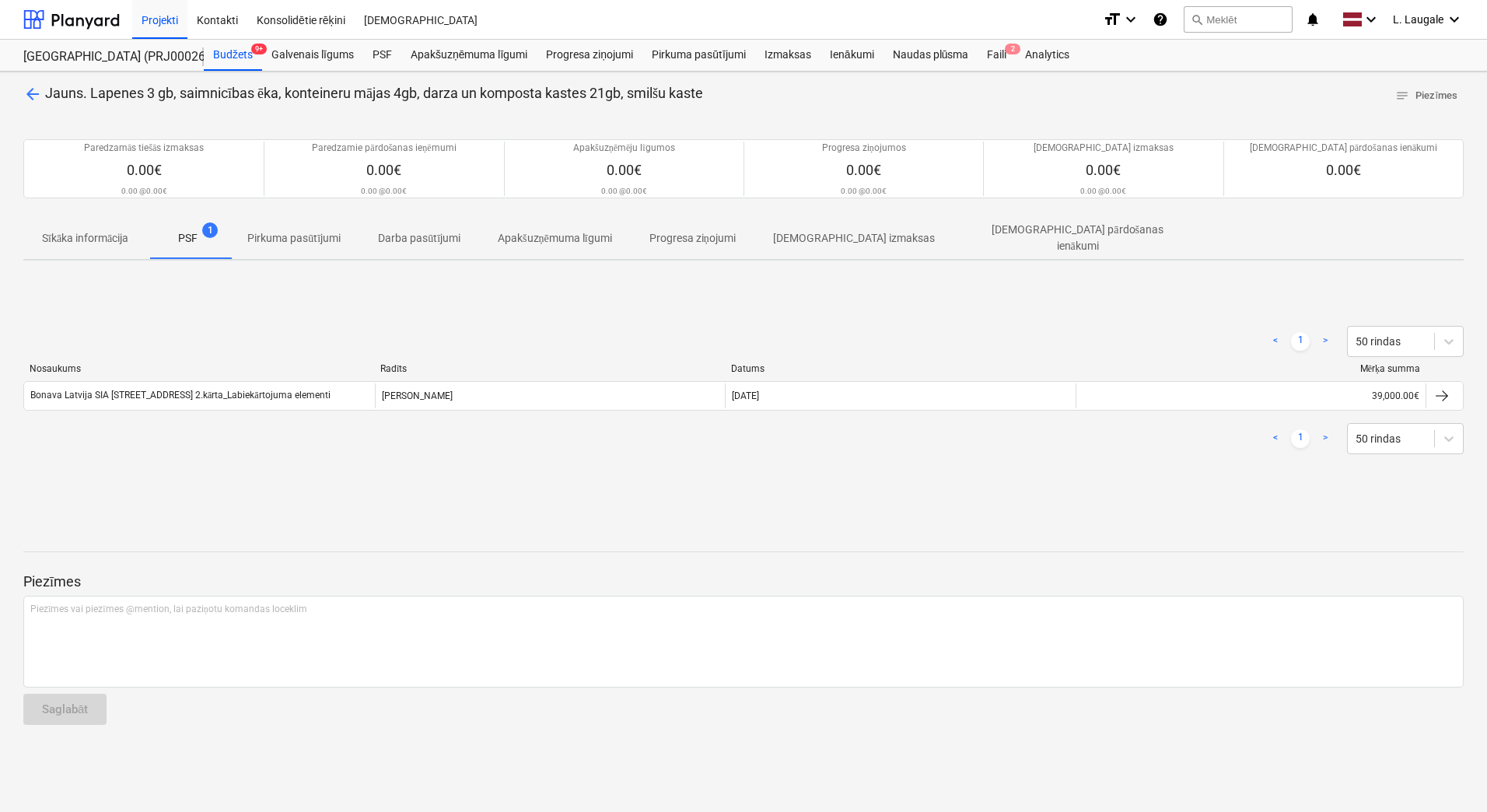
click at [23, 95] on div "arrow_back Jauns. Lapenes 3 gb, saimnicības ēka, konteineru mājas 4gb, darza un…" at bounding box center [744, 441] width 1487 height 741
click at [26, 95] on span "arrow_back" at bounding box center [33, 94] width 18 height 18
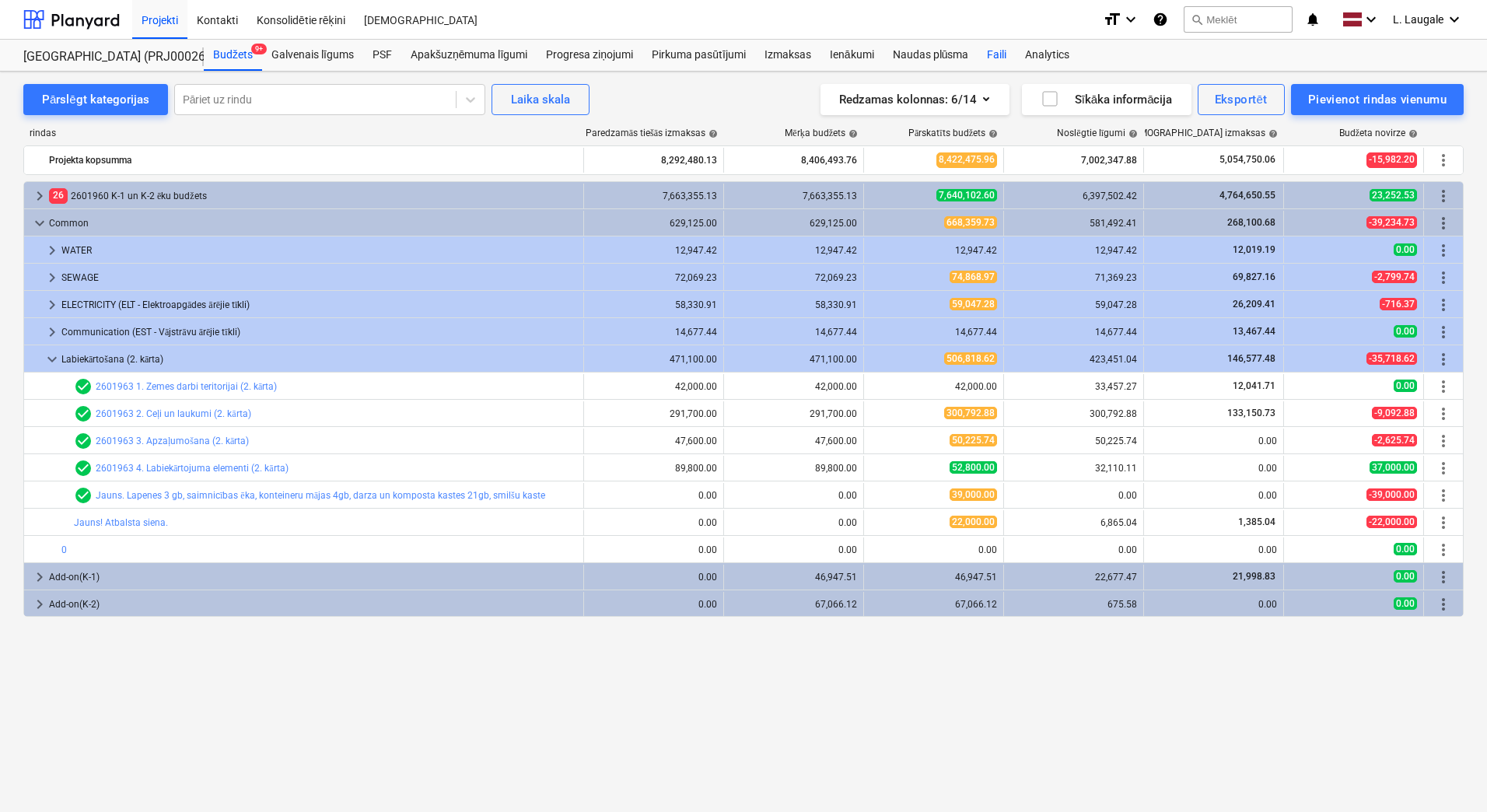
click at [1002, 57] on div "Faili" at bounding box center [997, 54] width 39 height 31
